Goal: Task Accomplishment & Management: Manage account settings

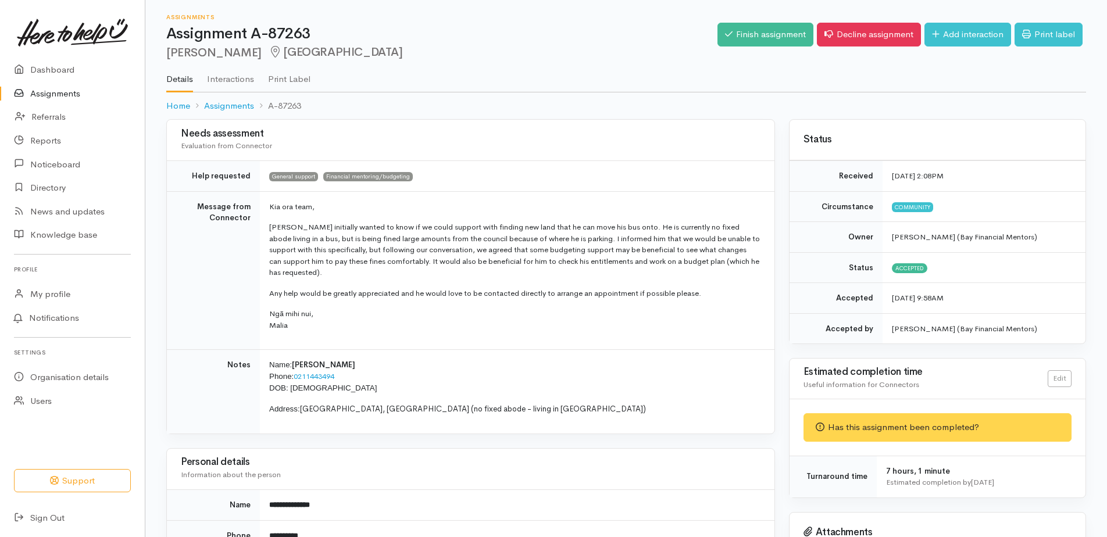
click at [55, 89] on link "Assignments" at bounding box center [72, 94] width 145 height 24
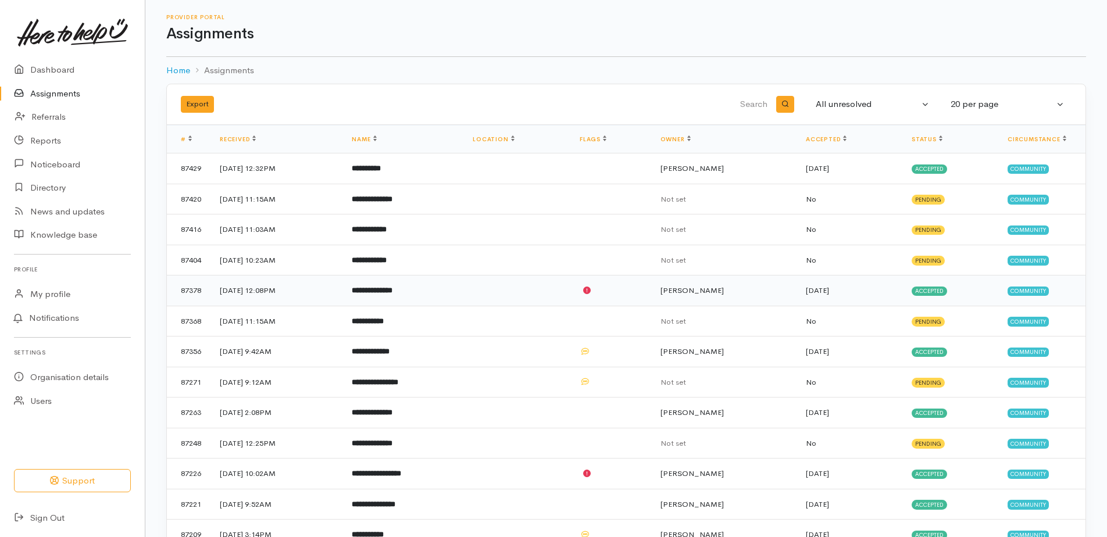
click at [392, 292] on b "**********" at bounding box center [372, 291] width 41 height 8
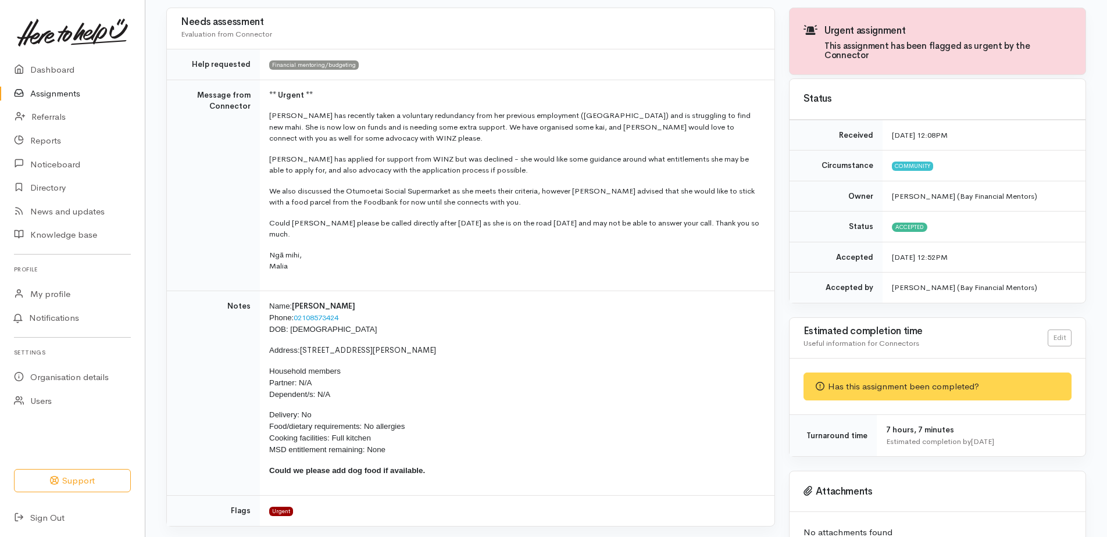
scroll to position [116, 0]
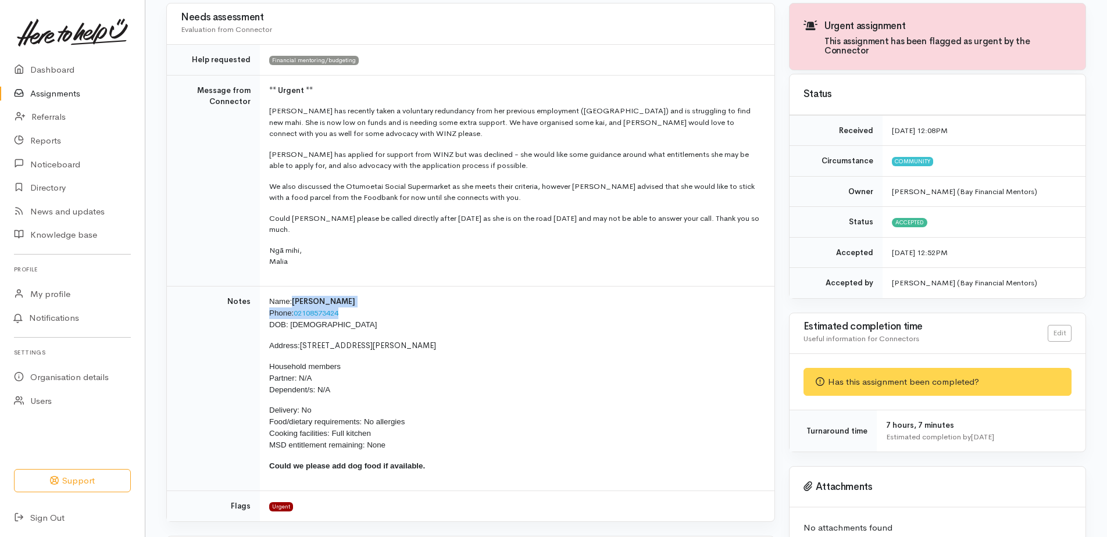
drag, startPoint x: 292, startPoint y: 287, endPoint x: 347, endPoint y: 301, distance: 56.8
click at [347, 301] on p "Name: [PERSON_NAME] Phone: [PHONE_NUMBER] DOB: [DEMOGRAPHIC_DATA]" at bounding box center [514, 313] width 491 height 35
drag, startPoint x: 347, startPoint y: 301, endPoint x: 333, endPoint y: 297, distance: 14.5
copy p "Marie Gardiner Phone: 02108573424"
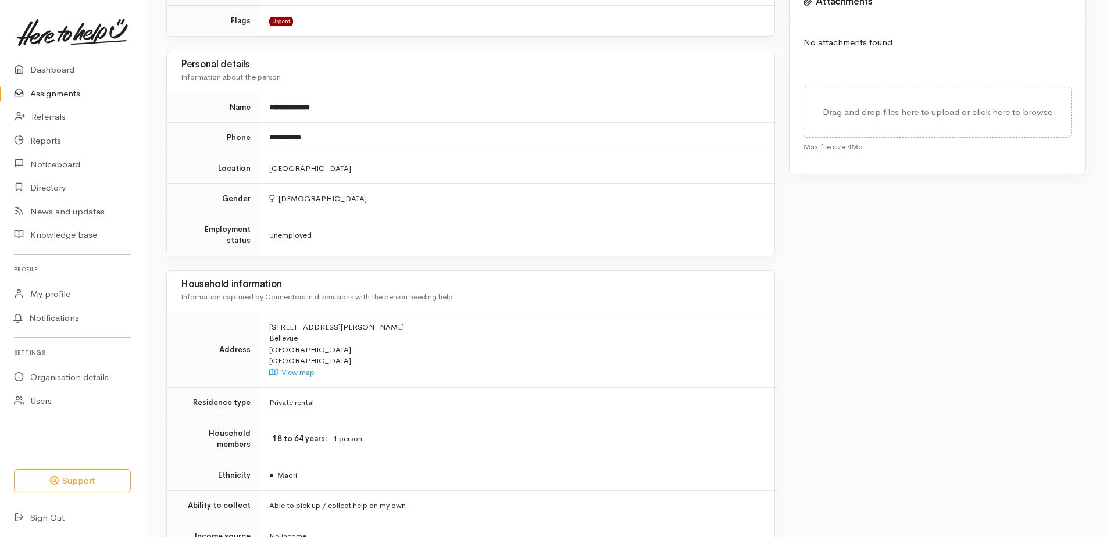
scroll to position [712, 0]
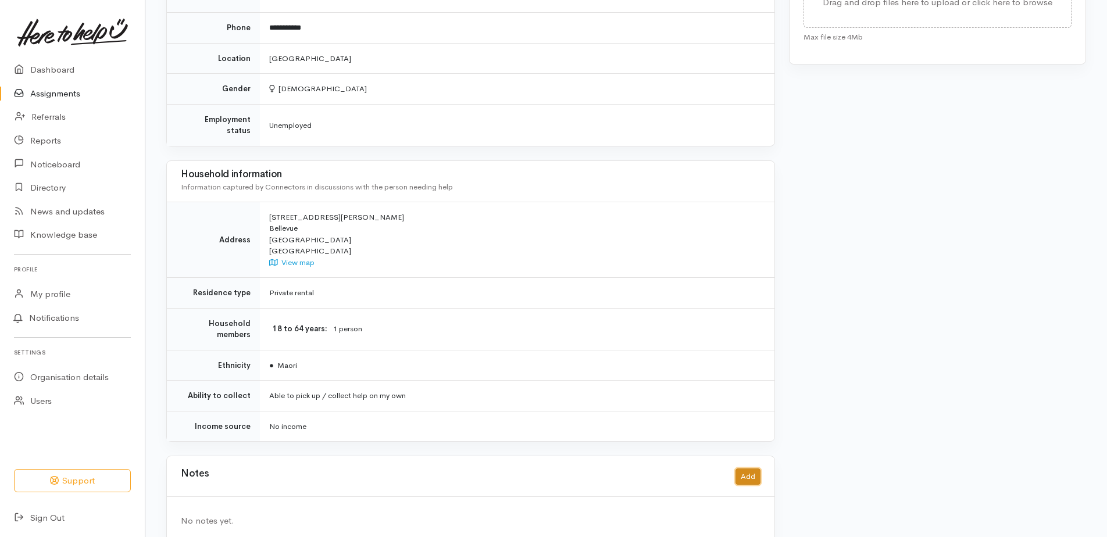
click at [750, 469] on button "Add" at bounding box center [747, 477] width 25 height 17
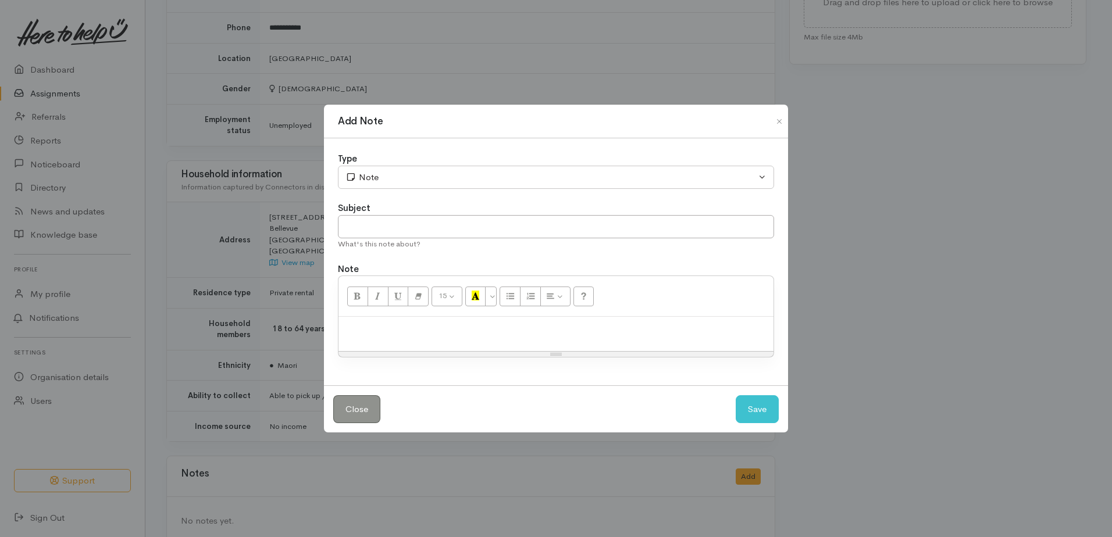
click at [356, 322] on div at bounding box center [555, 334] width 435 height 34
click at [383, 226] on input "text" at bounding box center [556, 227] width 436 height 24
type input "Booked in"
click at [465, 333] on p "booked for tomorrow 1pm" at bounding box center [555, 329] width 423 height 13
click at [753, 412] on button "Save" at bounding box center [756, 409] width 43 height 28
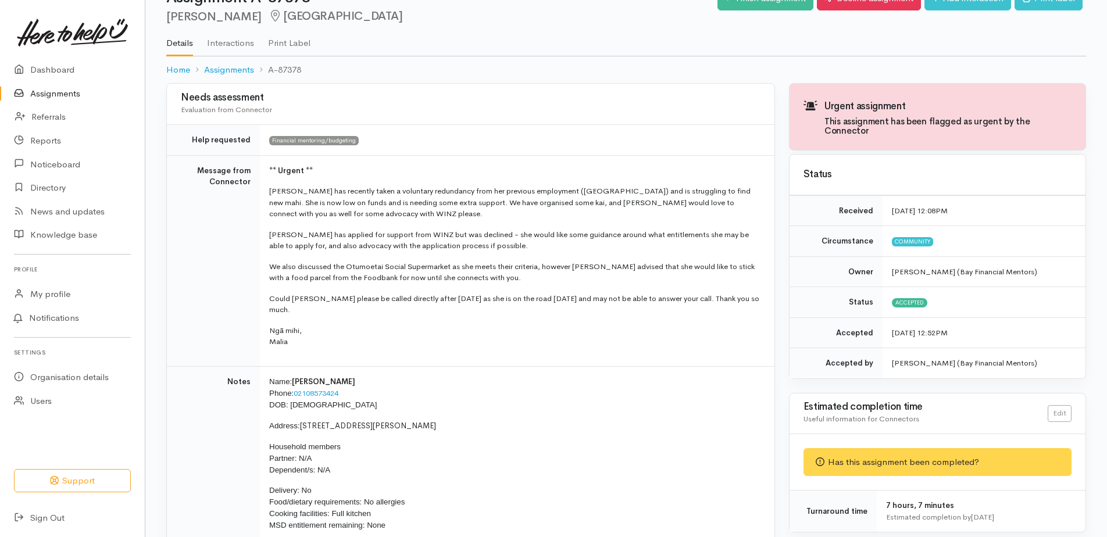
scroll to position [0, 0]
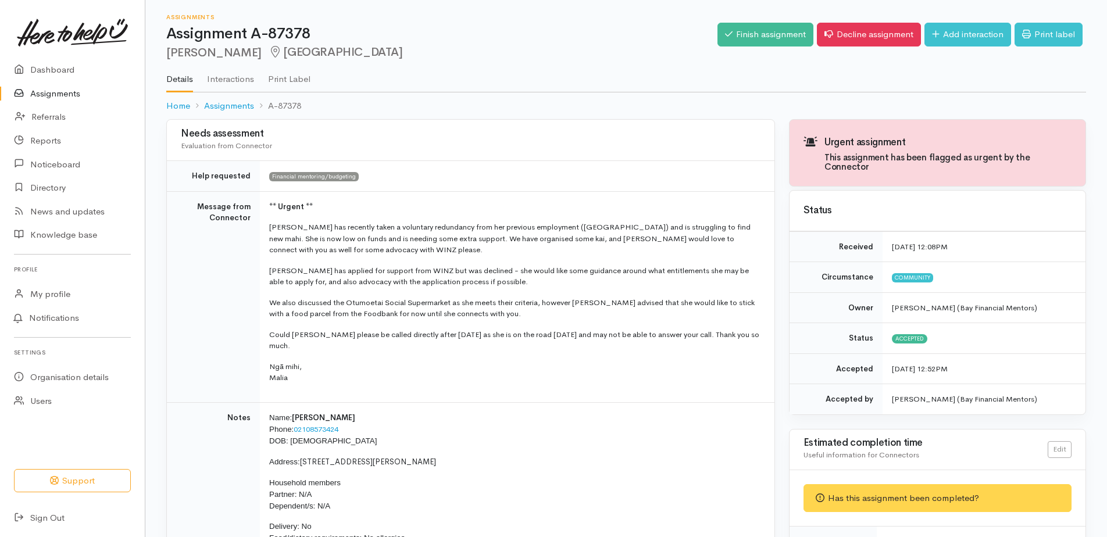
drag, startPoint x: 317, startPoint y: 374, endPoint x: 268, endPoint y: 208, distance: 173.3
click at [268, 208] on td "** Urgent ** Marie has recently taken a voluntary redundancy from her previous …" at bounding box center [517, 296] width 515 height 211
copy td "** Urgent ** Marie has recently taken a voluntary redundancy from her previous …"
click at [437, 361] on p "Ngā mihi, Malia" at bounding box center [514, 372] width 491 height 23
click at [231, 106] on link "Assignments" at bounding box center [229, 105] width 50 height 13
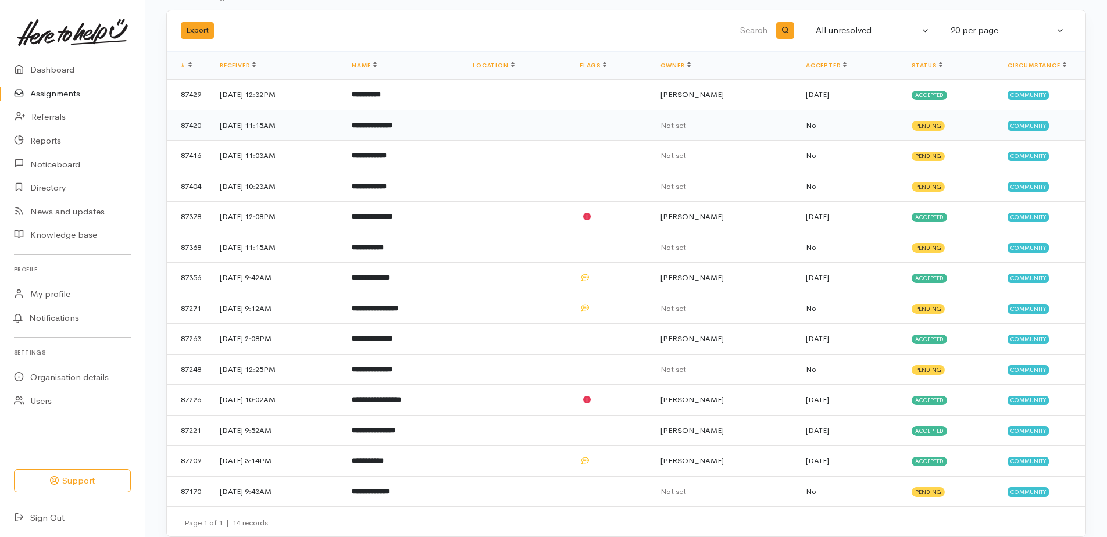
scroll to position [88, 0]
